Goal: Transaction & Acquisition: Purchase product/service

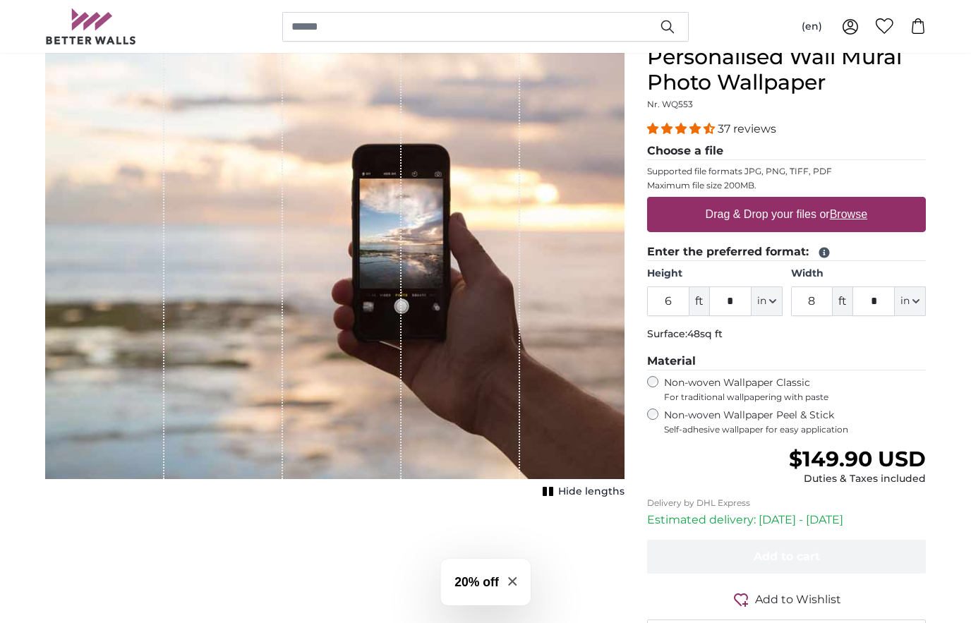
scroll to position [131, 0]
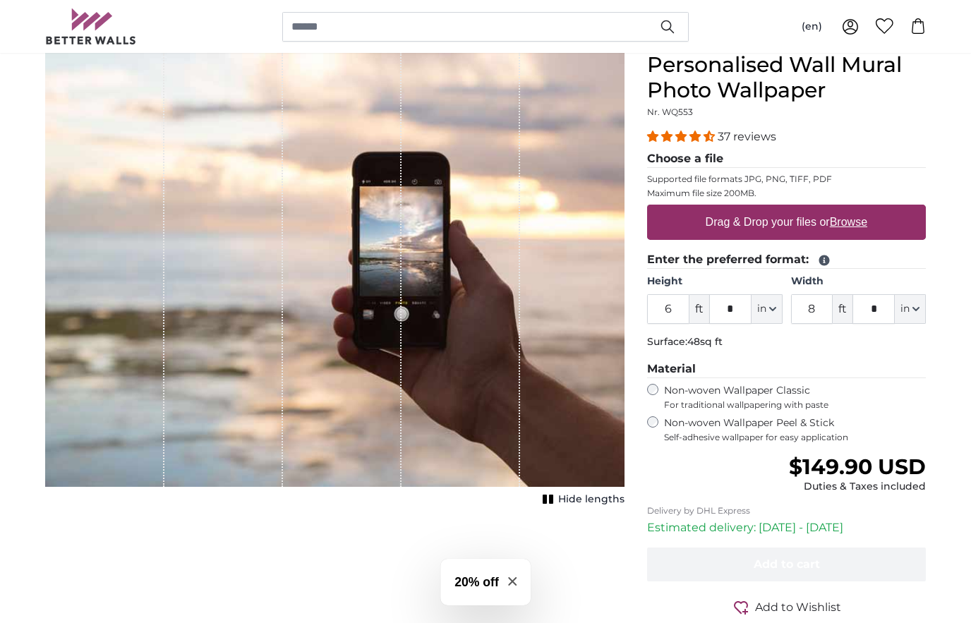
click at [806, 226] on label "Drag & Drop your files or Browse" at bounding box center [786, 222] width 173 height 28
click at [806, 209] on input "Drag & Drop your files or Browse" at bounding box center [786, 207] width 279 height 4
type input "**********"
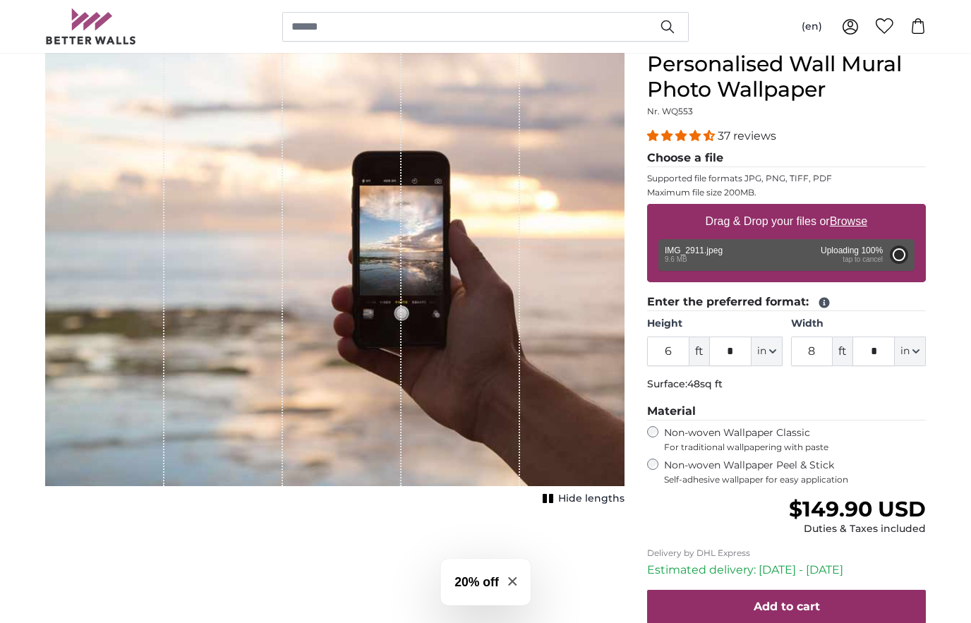
type input "7"
type input "****"
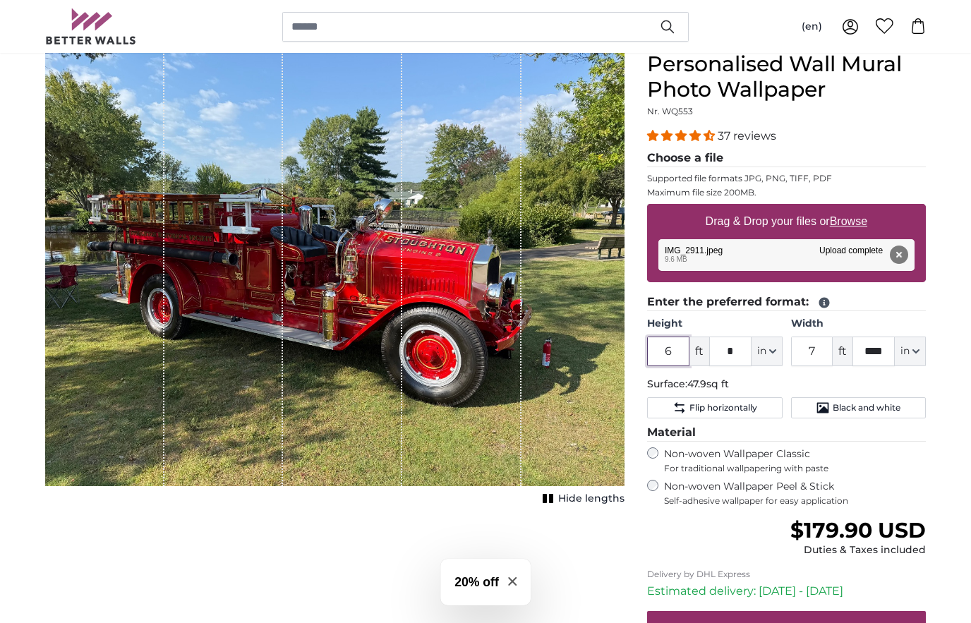
scroll to position [131, 0]
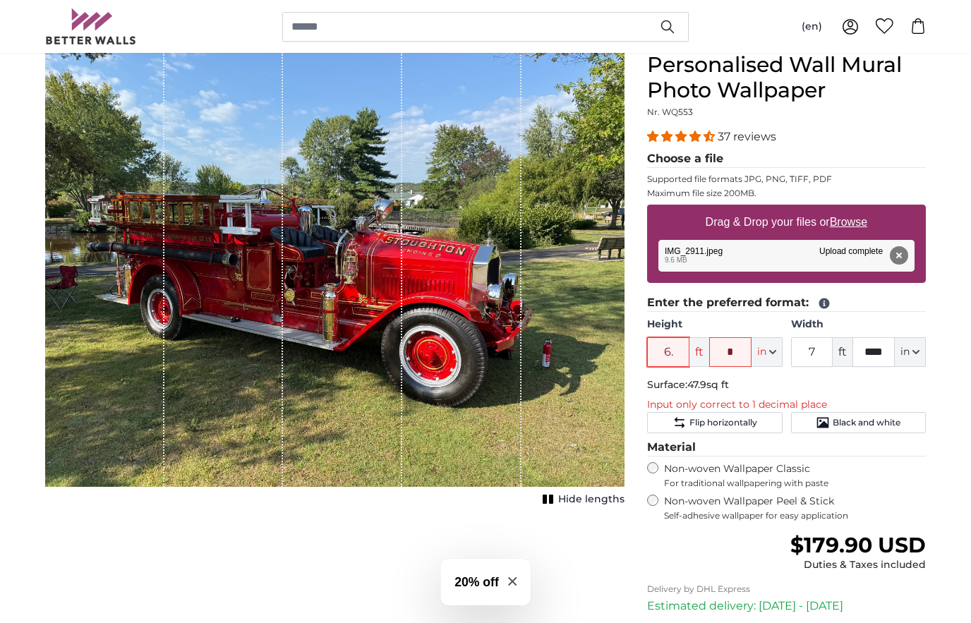
type input "6"
type input "****"
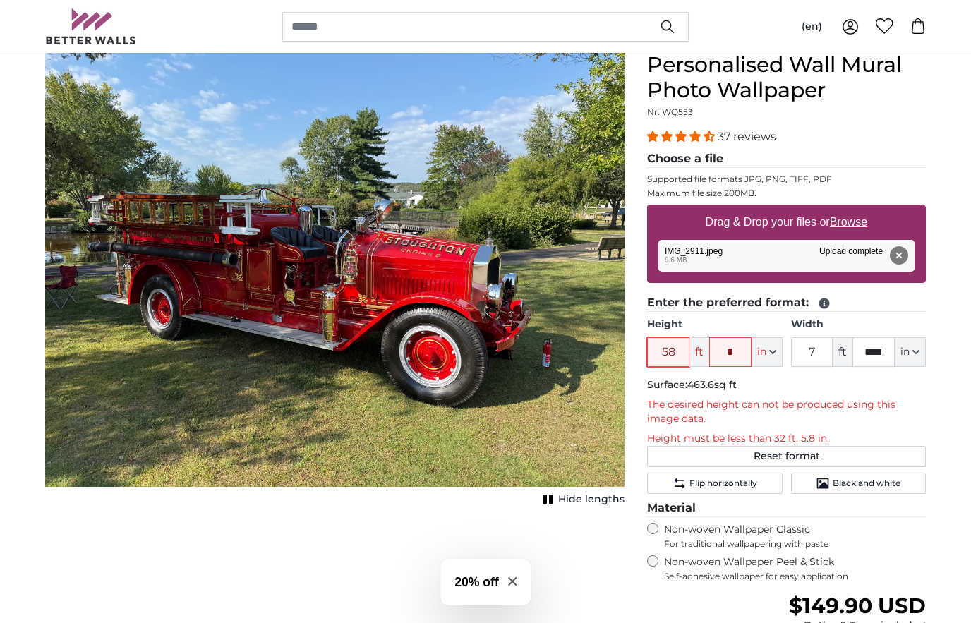
type input "5"
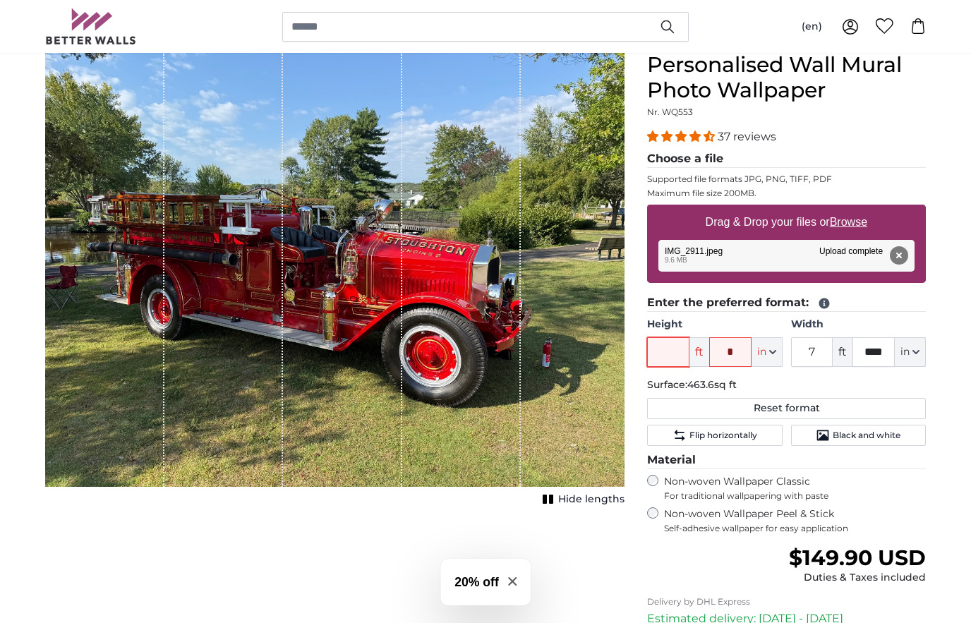
type input "8"
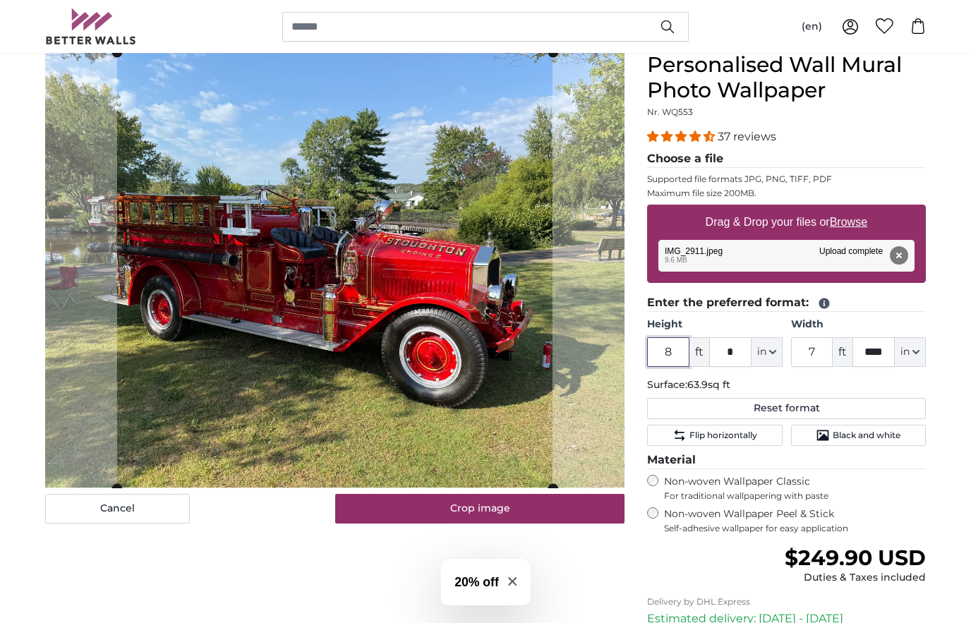
type input "8"
click at [820, 348] on input "7" at bounding box center [812, 352] width 42 height 30
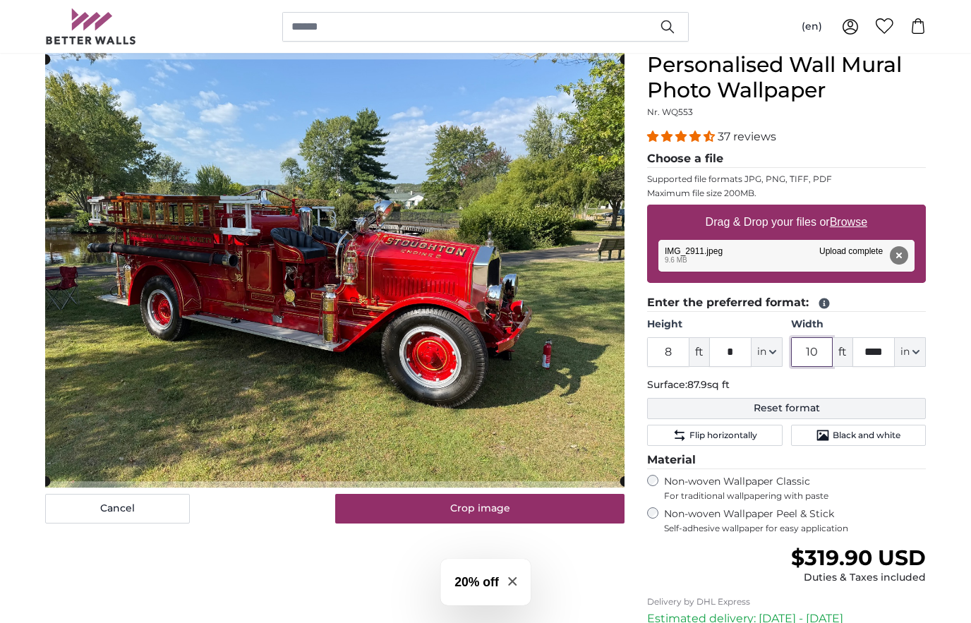
type input "10"
click at [804, 403] on button "Reset format" at bounding box center [786, 408] width 279 height 21
type input "6"
type input "7"
type input "****"
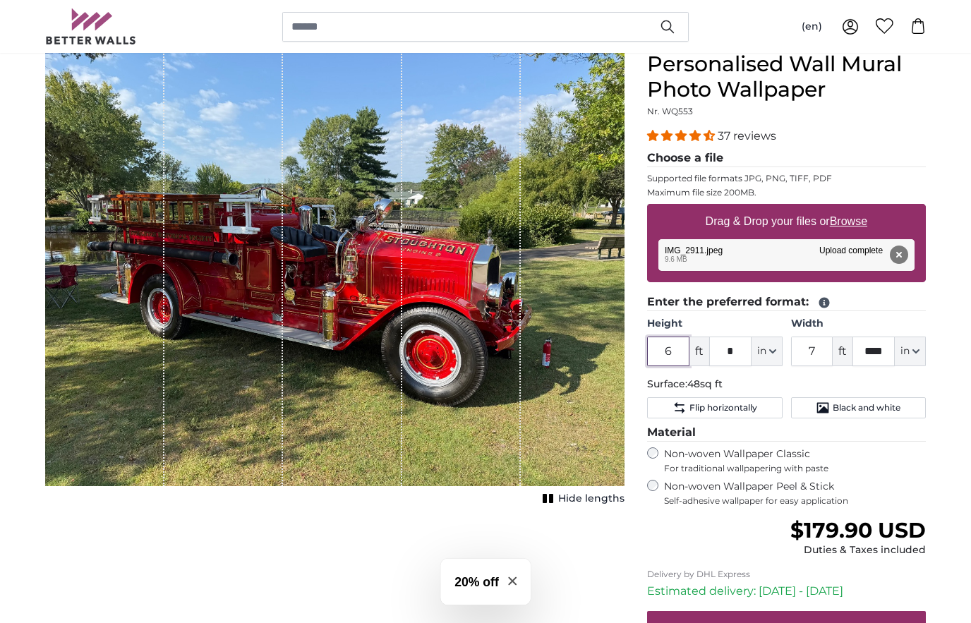
click at [669, 358] on input "6" at bounding box center [668, 352] width 42 height 30
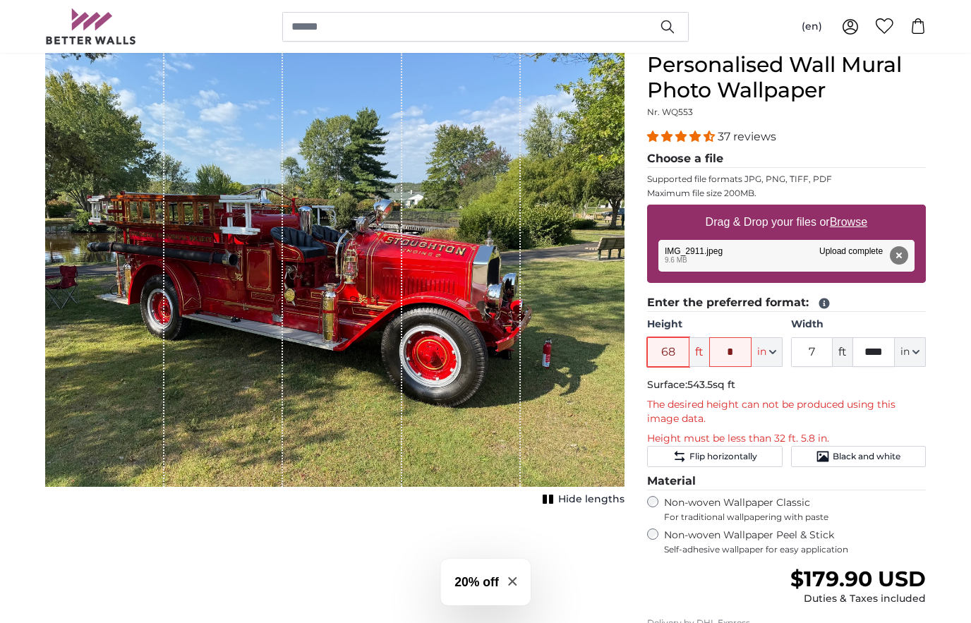
type input "68"
click at [818, 352] on input "7" at bounding box center [812, 352] width 42 height 30
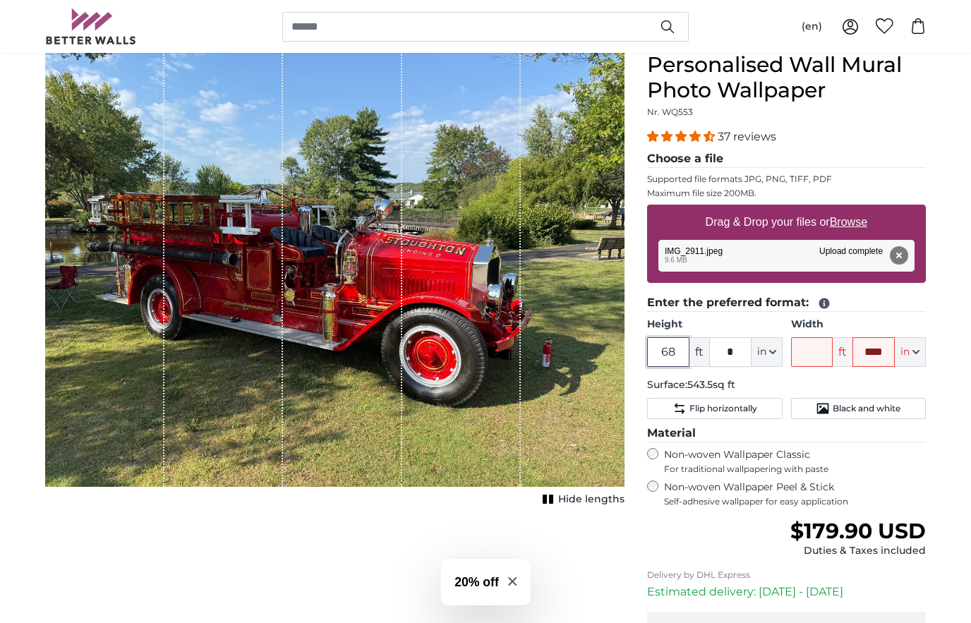
click at [671, 354] on input "68" at bounding box center [668, 352] width 42 height 30
type input "6"
type input "10"
click at [813, 354] on input "Width" at bounding box center [812, 352] width 42 height 30
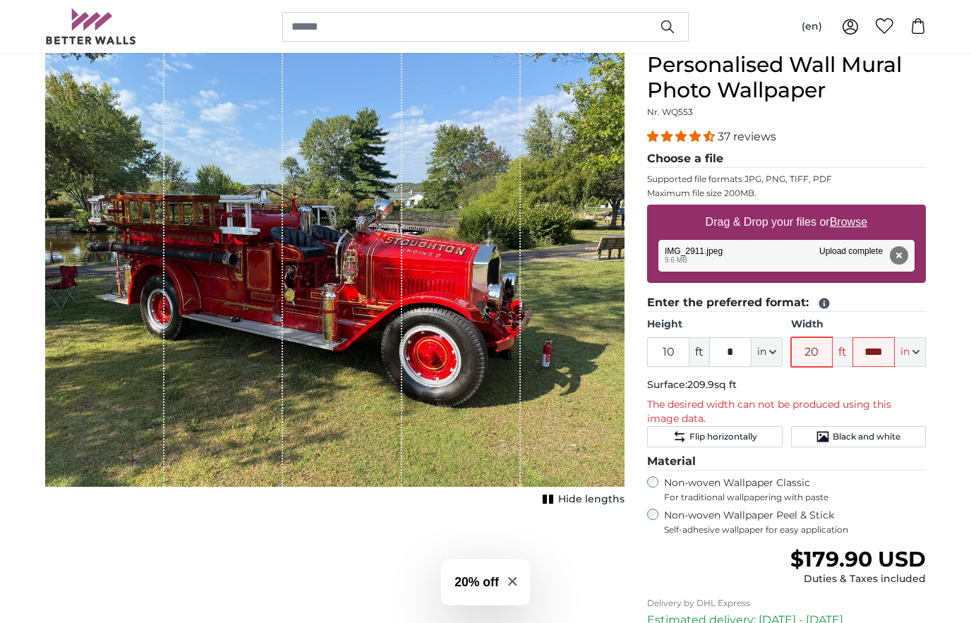
type input "20"
click at [887, 358] on input "****" at bounding box center [873, 352] width 42 height 30
type input "*"
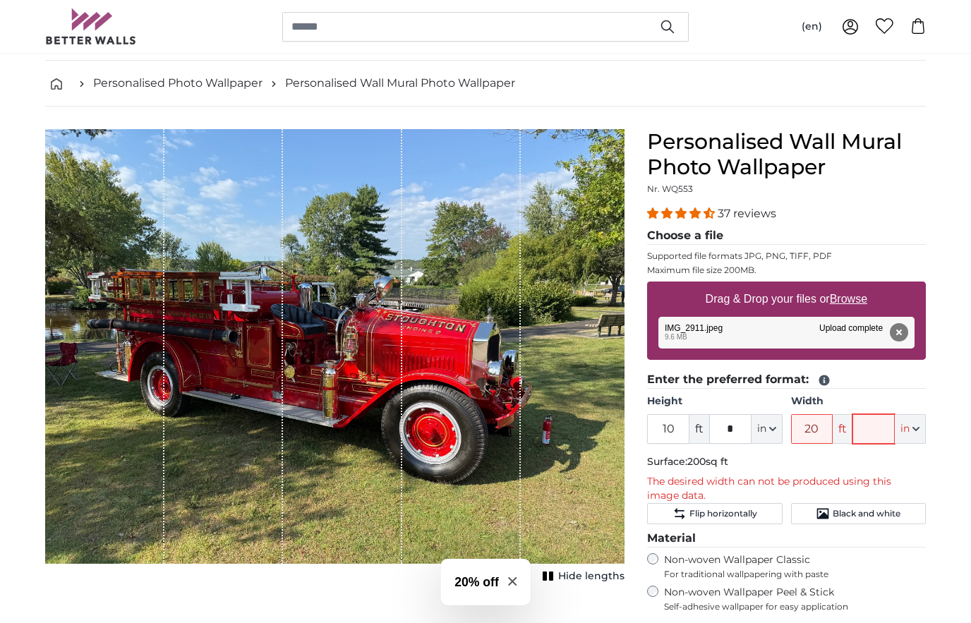
scroll to position [54, 0]
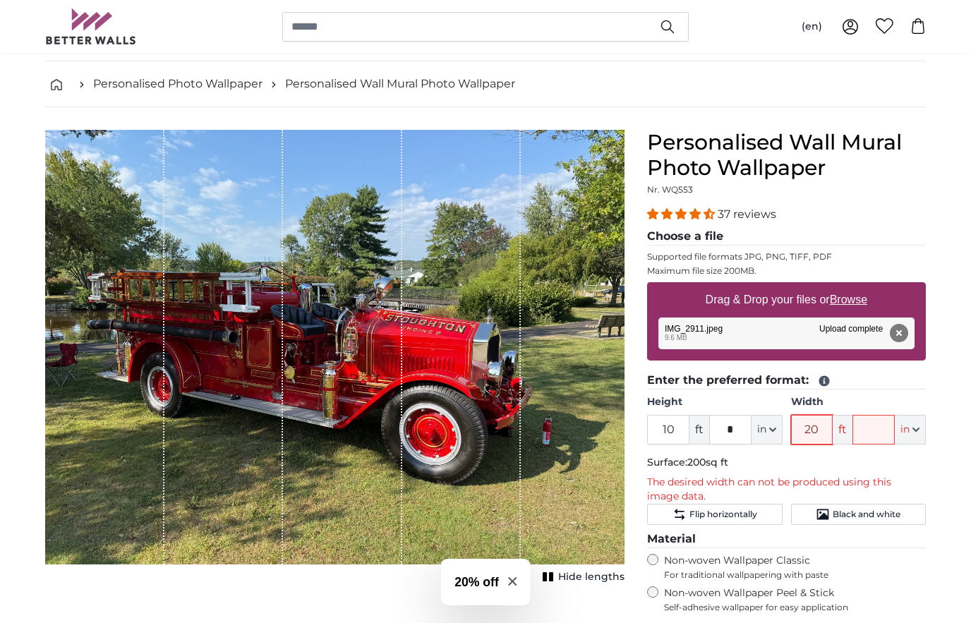
click at [823, 431] on input "20" at bounding box center [812, 430] width 42 height 30
type input "2"
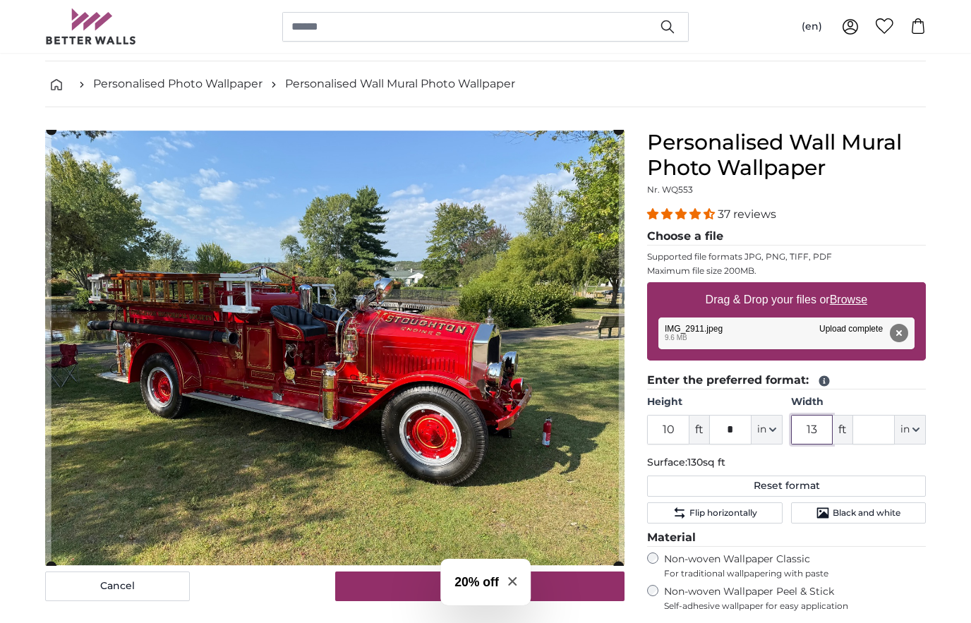
type input "13"
click at [674, 434] on input "10" at bounding box center [668, 430] width 42 height 30
type input "1"
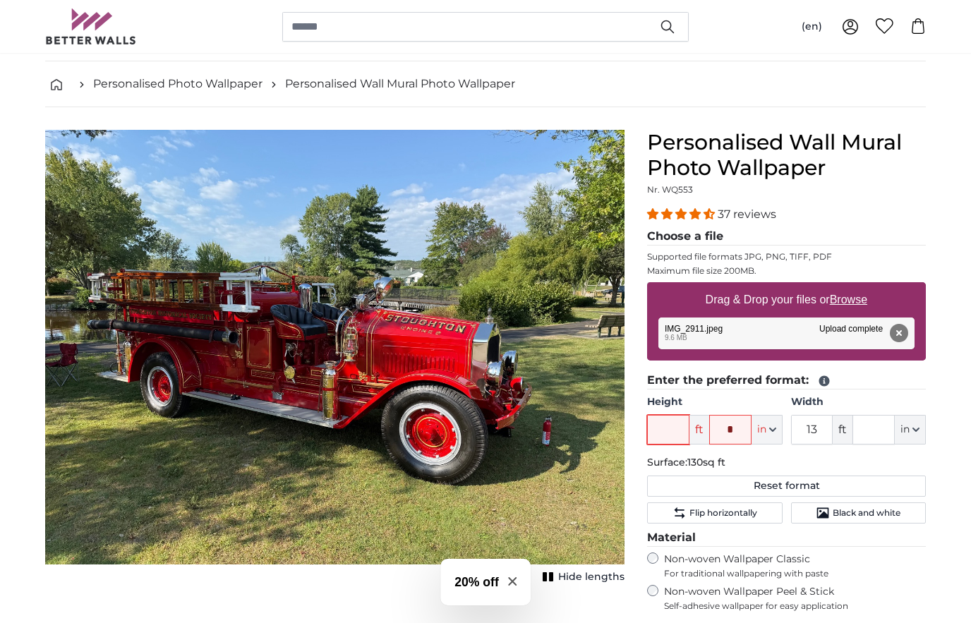
type input "9"
type input "8"
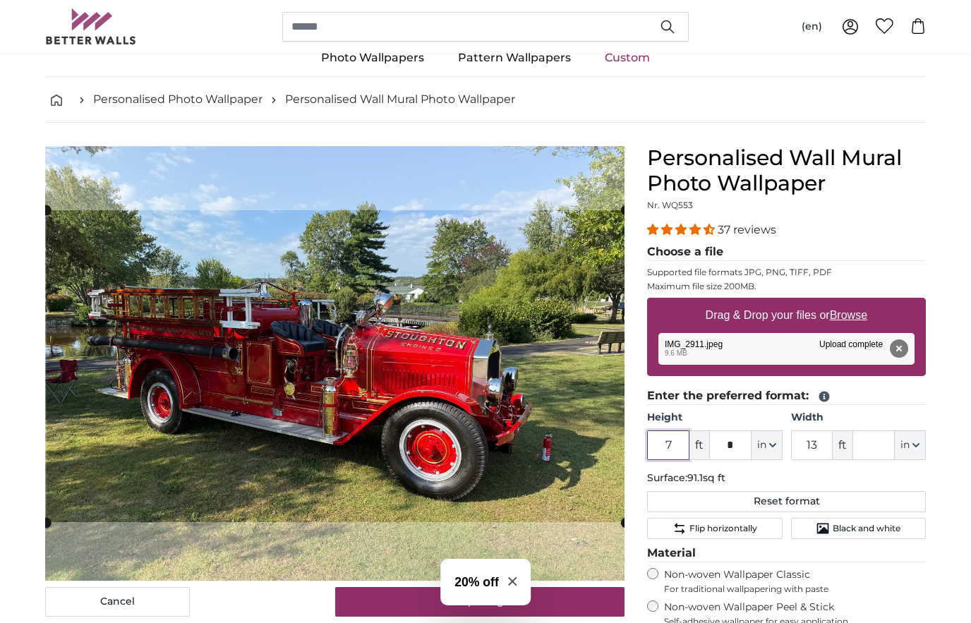
scroll to position [37, 0]
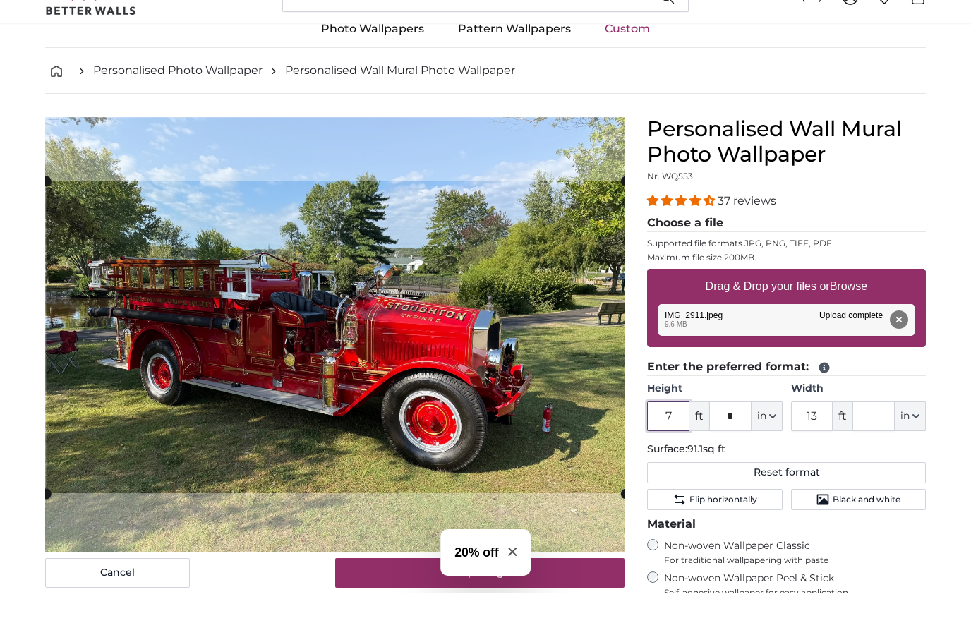
type input "7"
click at [820, 431] on input "13" at bounding box center [812, 446] width 42 height 30
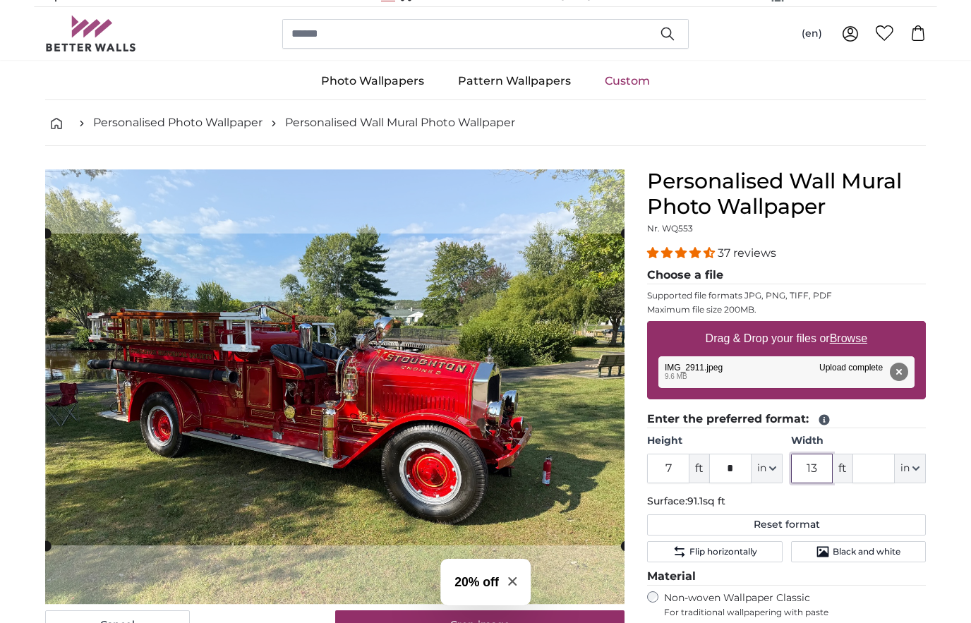
scroll to position [0, 0]
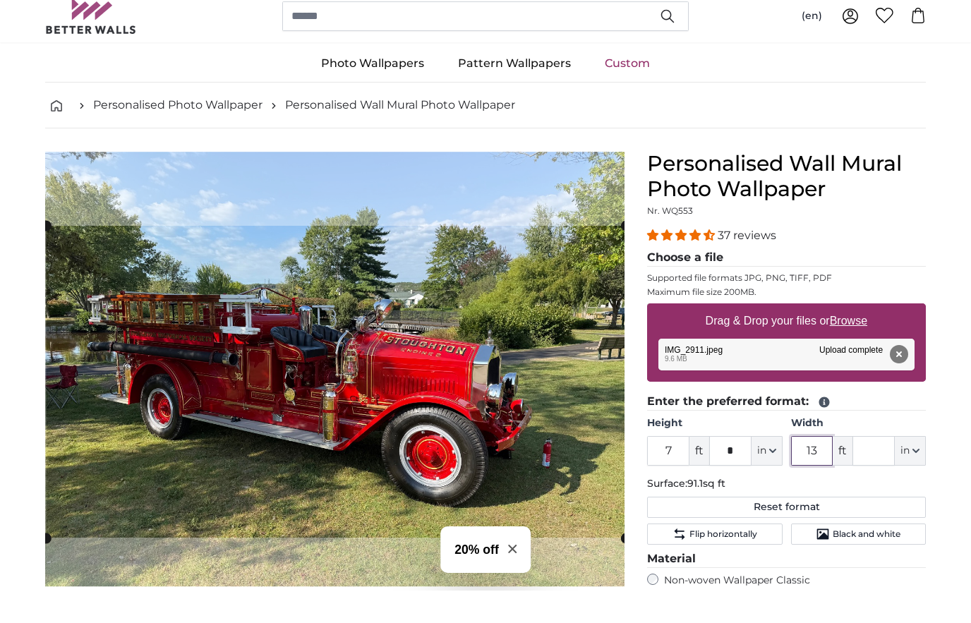
type input "1"
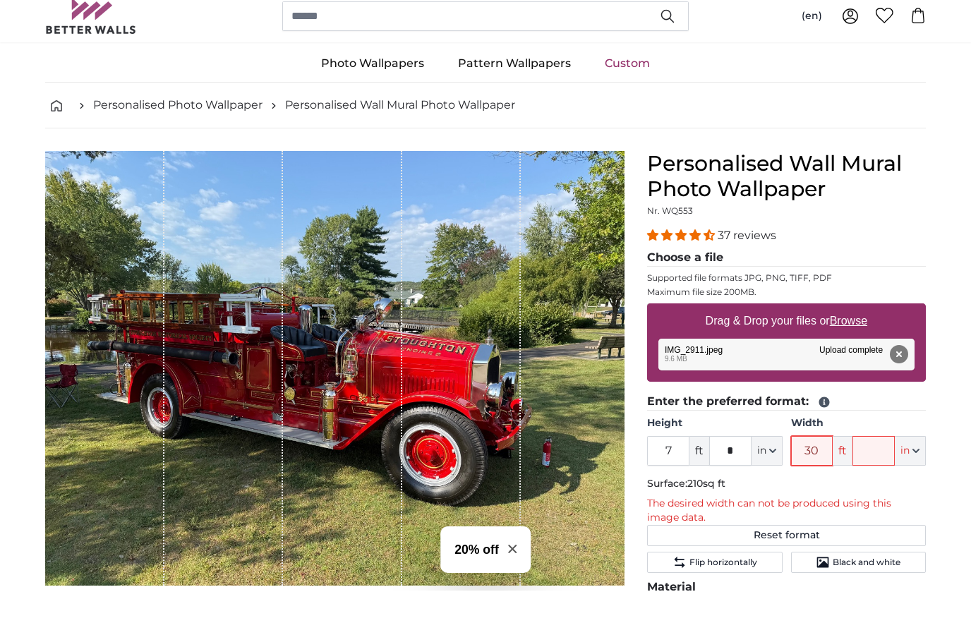
type input "30"
click at [679, 468] on input "7" at bounding box center [668, 483] width 42 height 30
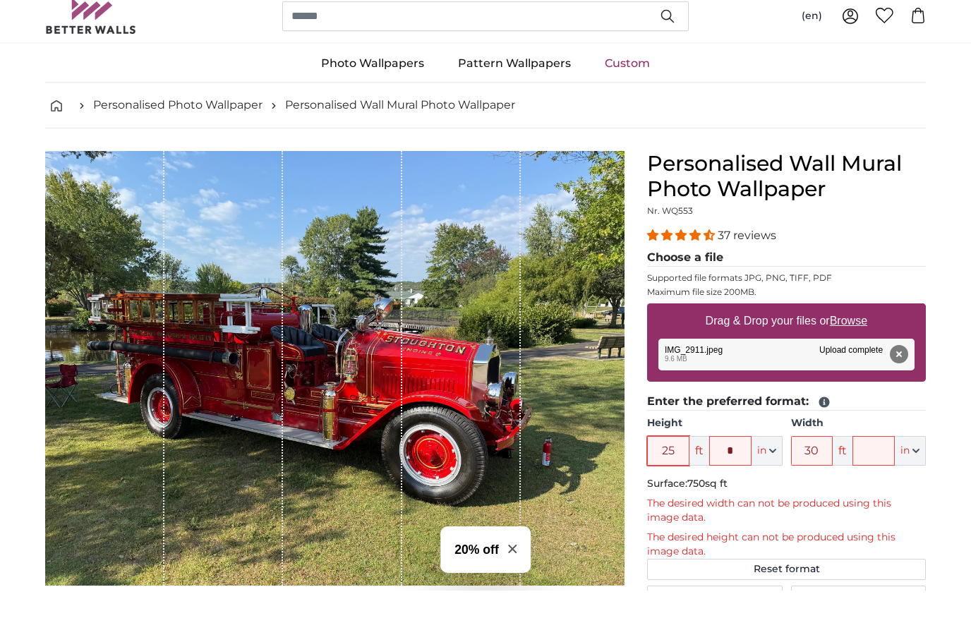
type input "2"
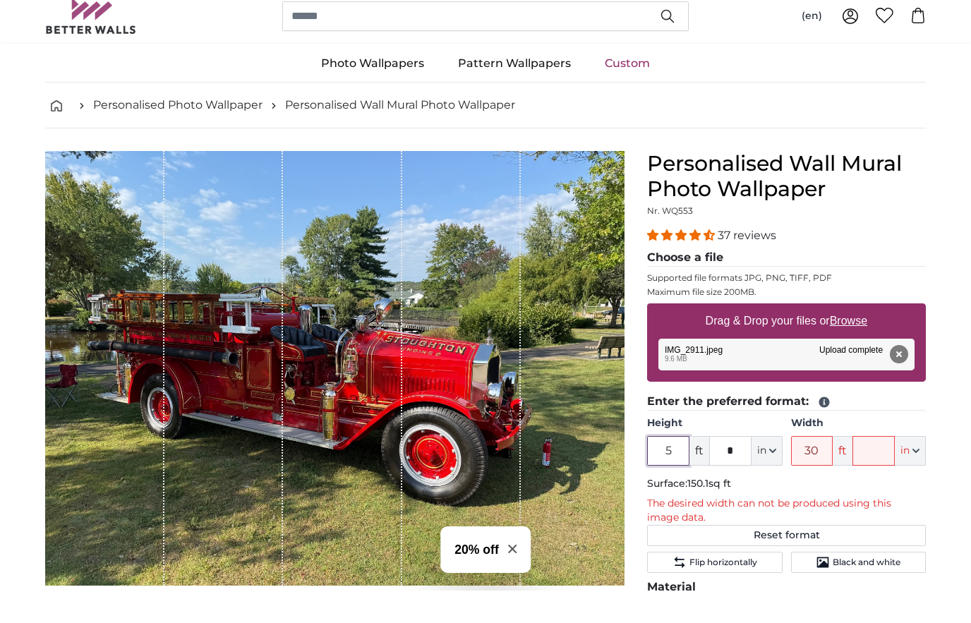
type input "5"
click at [820, 468] on input "30" at bounding box center [812, 483] width 42 height 30
type input "3"
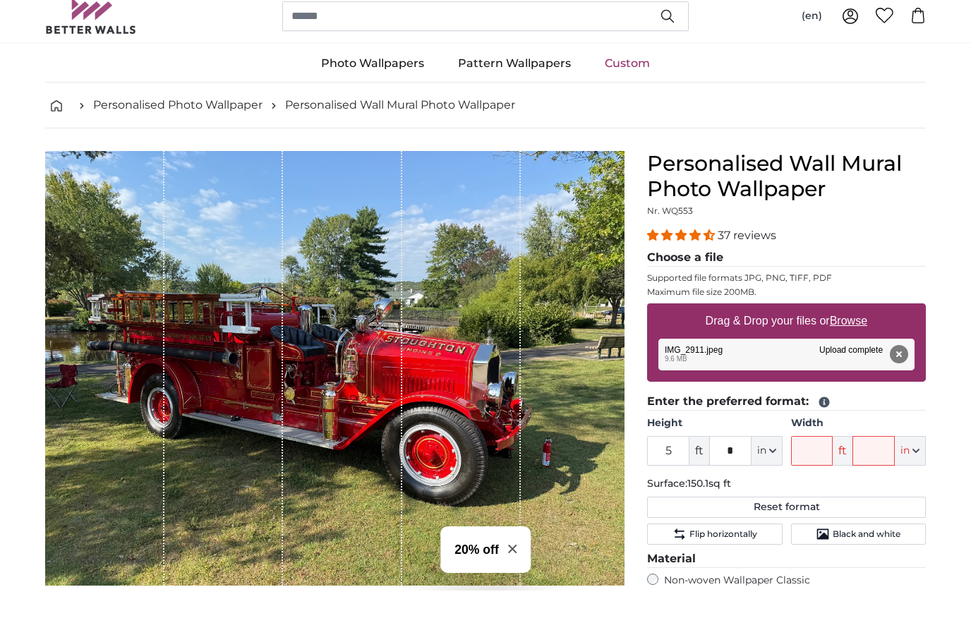
click at [588, 508] on div "1 of 1" at bounding box center [334, 400] width 579 height 434
